Goal: Task Accomplishment & Management: Manage account settings

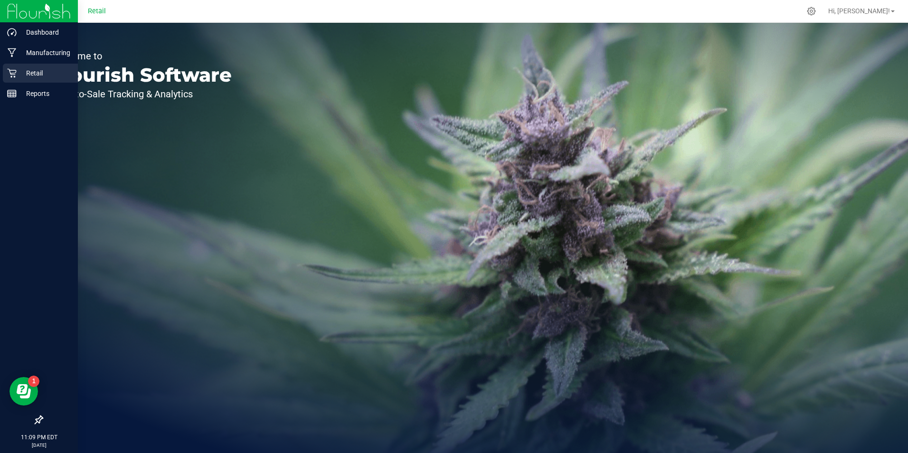
click at [20, 73] on p "Retail" at bounding box center [45, 72] width 57 height 11
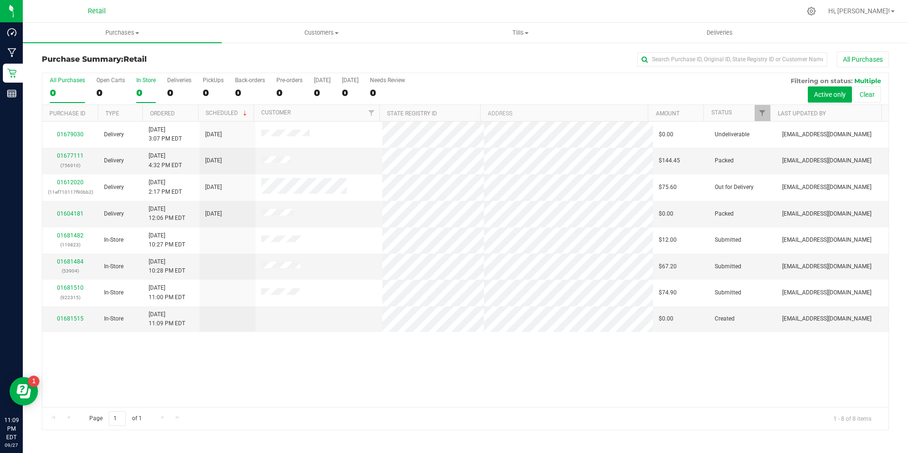
click at [146, 92] on div "0" at bounding box center [145, 92] width 19 height 11
click at [0, 0] on input "In Store 0" at bounding box center [0, 0] width 0 height 0
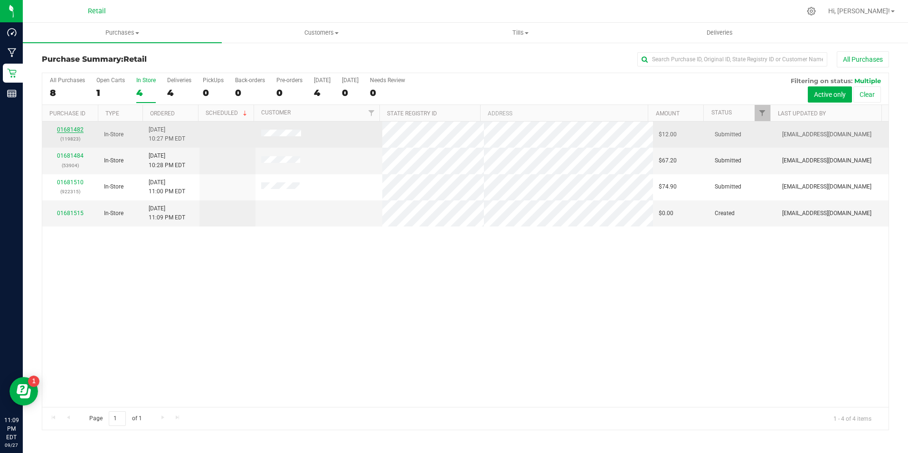
click at [75, 127] on link "01681482" at bounding box center [70, 129] width 27 height 7
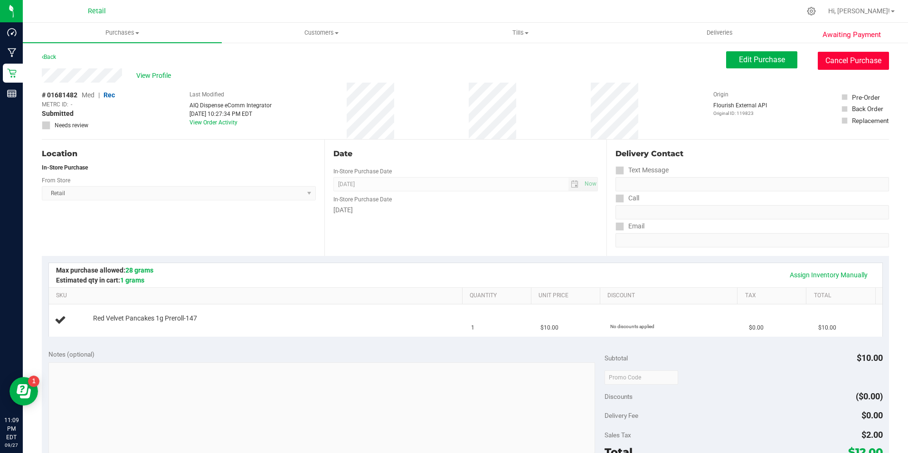
click at [851, 65] on button "Cancel Purchase" at bounding box center [853, 61] width 71 height 18
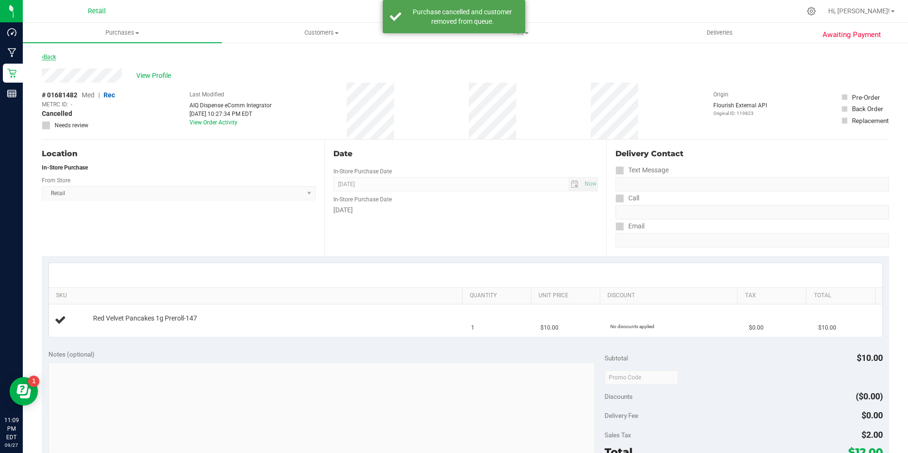
click at [50, 55] on link "Back" at bounding box center [49, 57] width 14 height 7
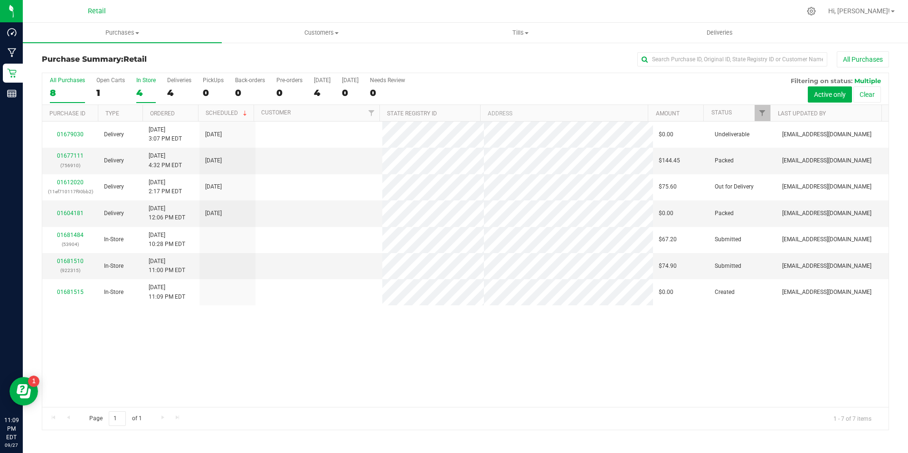
click at [145, 88] on div "4" at bounding box center [145, 92] width 19 height 11
click at [0, 0] on input "In Store 4" at bounding box center [0, 0] width 0 height 0
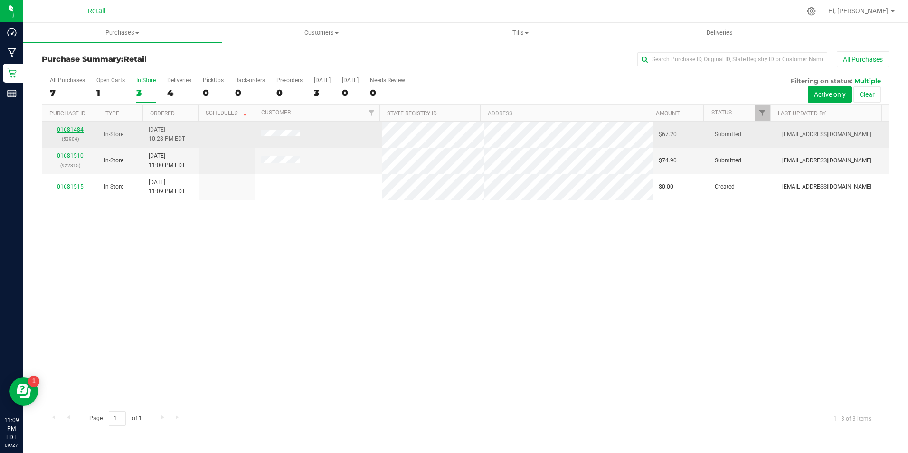
click at [76, 132] on link "01681484" at bounding box center [70, 129] width 27 height 7
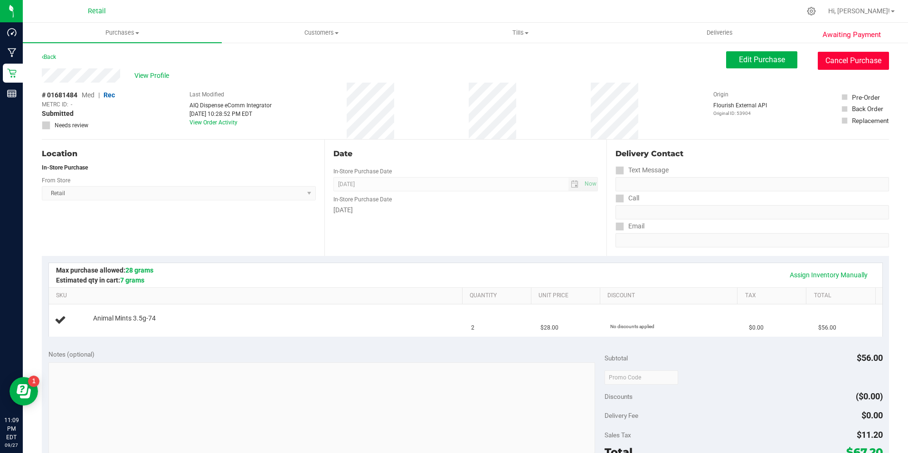
click at [859, 53] on button "Cancel Purchase" at bounding box center [853, 61] width 71 height 18
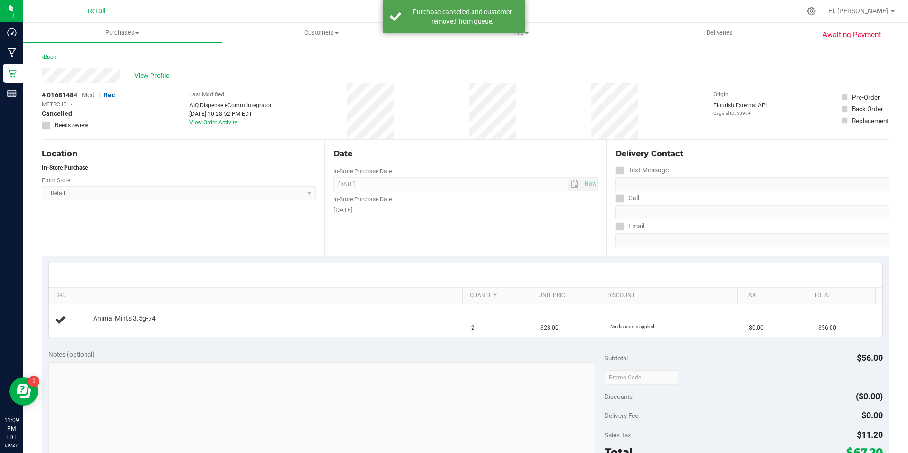
click at [47, 61] on div "Back" at bounding box center [49, 56] width 14 height 11
click at [54, 54] on link "Back" at bounding box center [49, 57] width 14 height 7
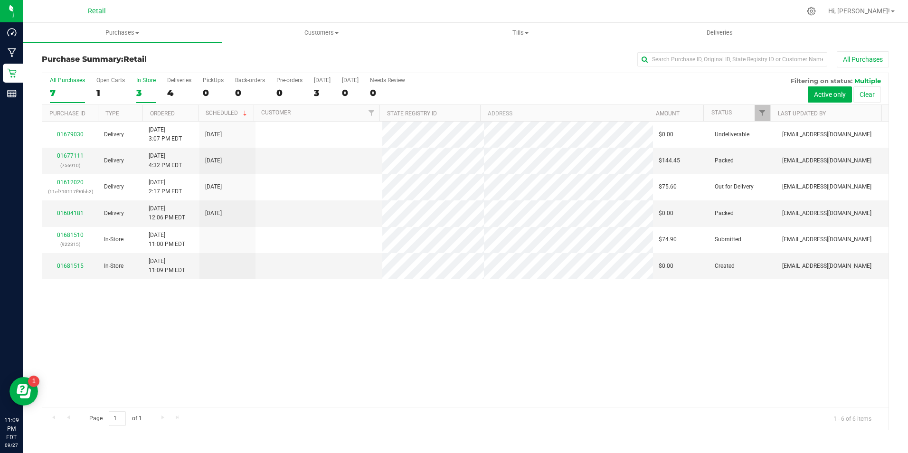
click at [148, 97] on div "3" at bounding box center [145, 92] width 19 height 11
click at [0, 0] on input "In Store 3" at bounding box center [0, 0] width 0 height 0
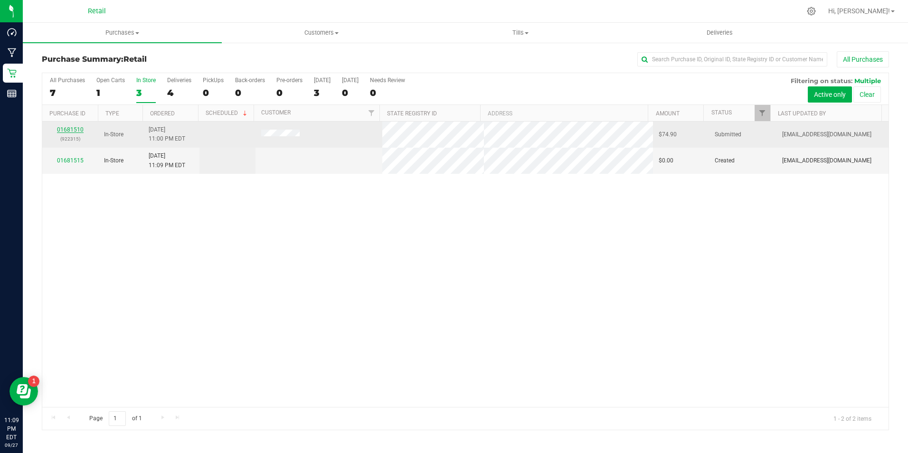
click at [73, 129] on link "01681510" at bounding box center [70, 129] width 27 height 7
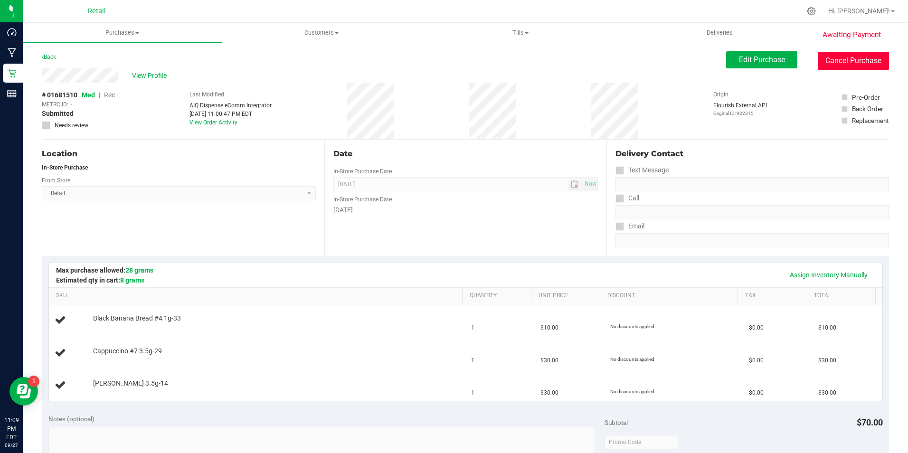
click at [837, 59] on button "Cancel Purchase" at bounding box center [853, 61] width 71 height 18
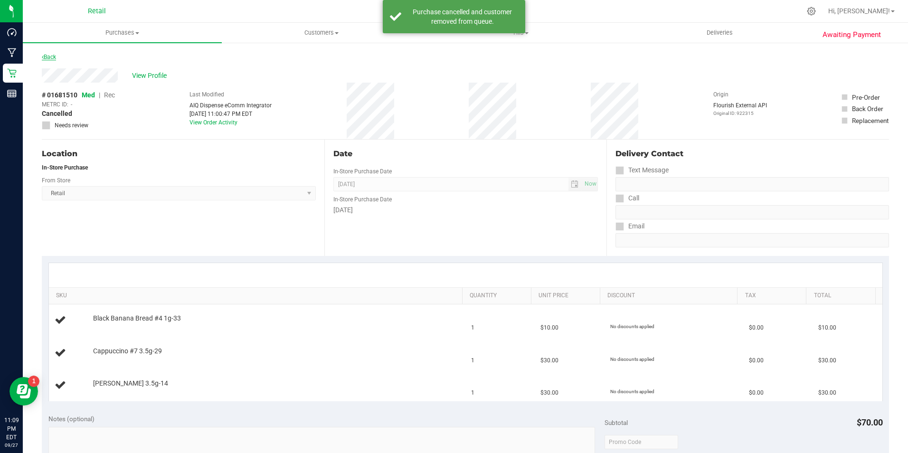
click at [56, 58] on link "Back" at bounding box center [49, 57] width 14 height 7
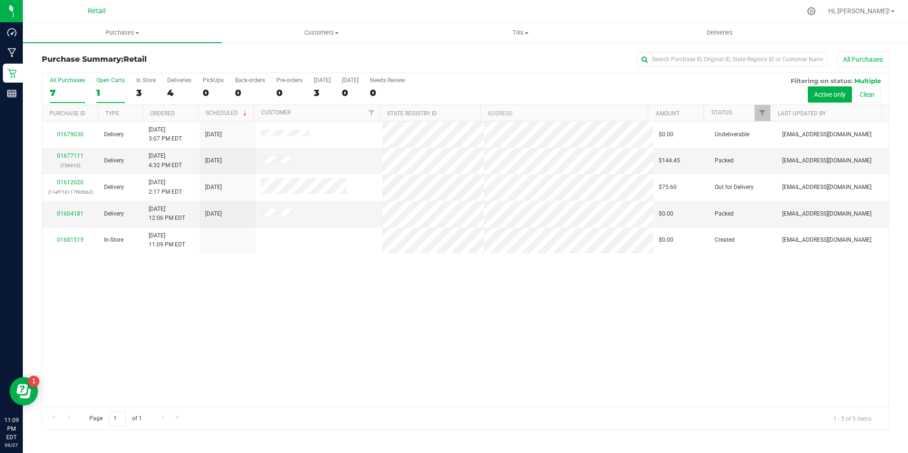
click at [105, 90] on div "1" at bounding box center [110, 92] width 28 height 11
click at [0, 0] on input "Open Carts 1" at bounding box center [0, 0] width 0 height 0
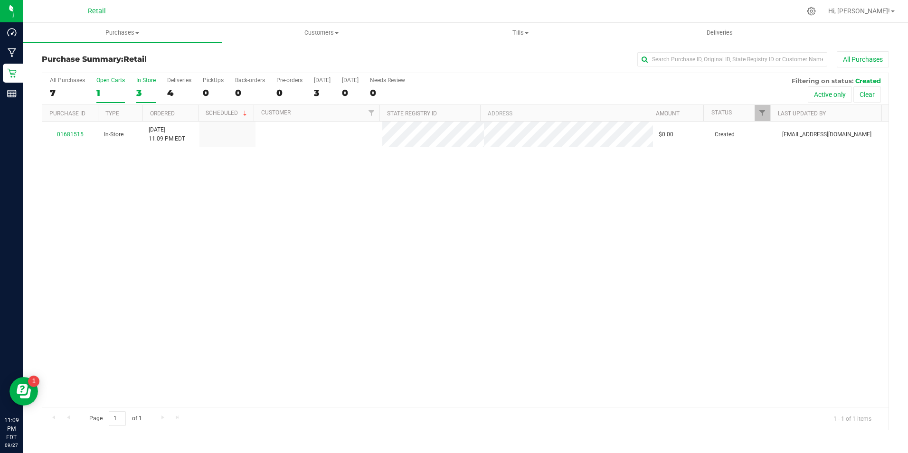
click at [140, 78] on div "In Store" at bounding box center [145, 80] width 19 height 7
click at [0, 0] on input "In Store 3" at bounding box center [0, 0] width 0 height 0
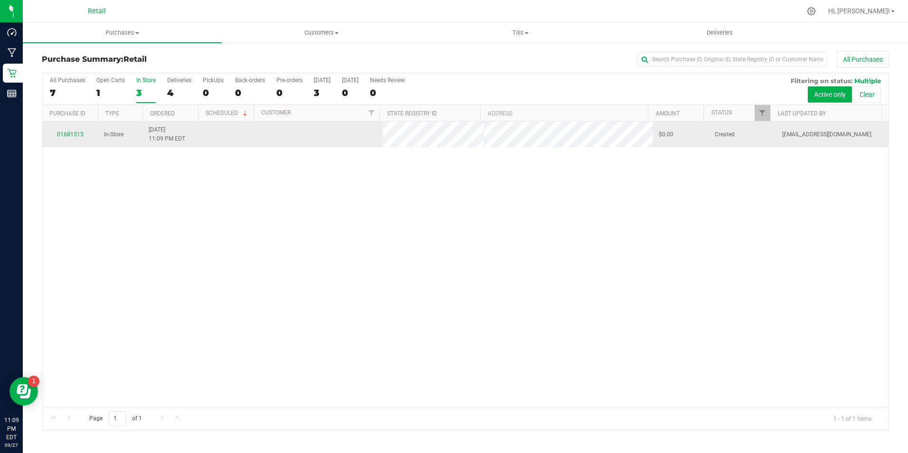
click at [72, 128] on td "01681515" at bounding box center [70, 135] width 56 height 26
click at [73, 137] on link "01681515" at bounding box center [70, 134] width 27 height 7
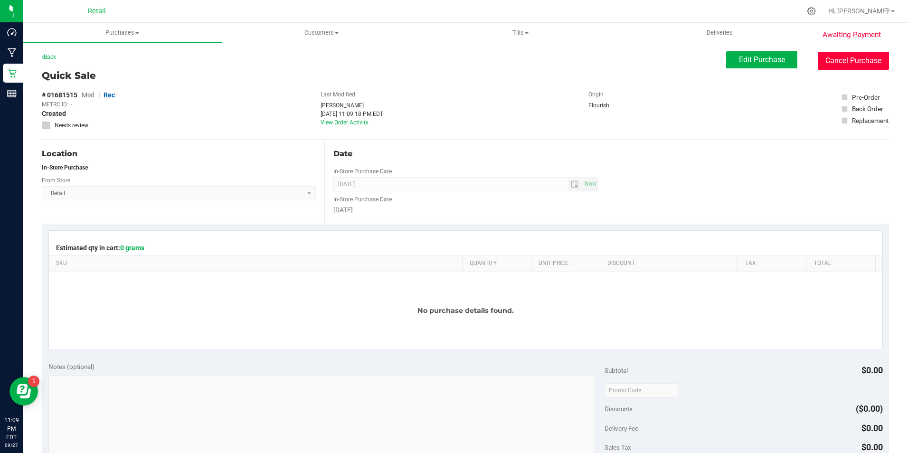
click at [818, 56] on button "Cancel Purchase" at bounding box center [853, 61] width 71 height 18
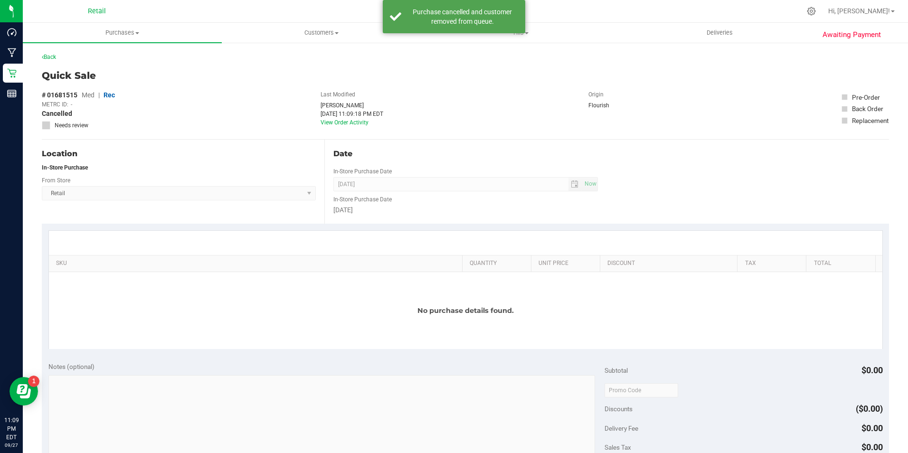
click at [55, 51] on div "Back" at bounding box center [49, 56] width 14 height 11
click at [55, 57] on link "Back" at bounding box center [49, 57] width 14 height 7
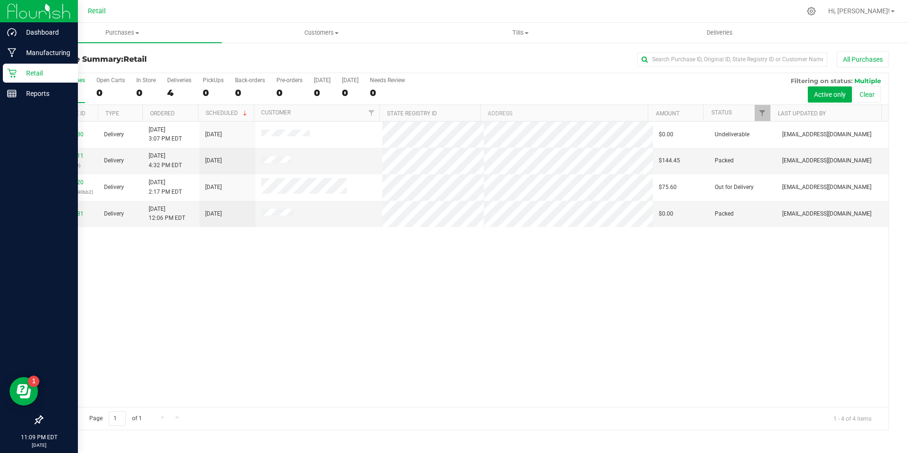
click at [26, 69] on p "Retail" at bounding box center [45, 72] width 57 height 11
